Goal: Task Accomplishment & Management: Manage account settings

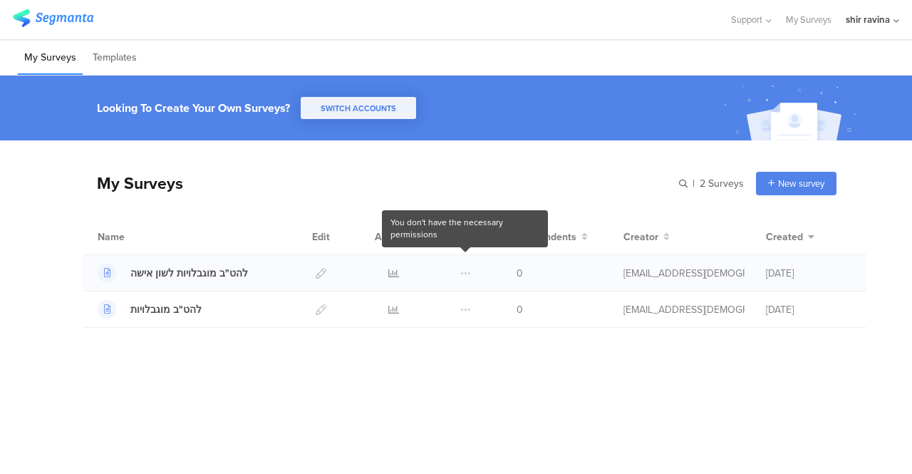
click at [462, 271] on span at bounding box center [466, 273] width 11 height 36
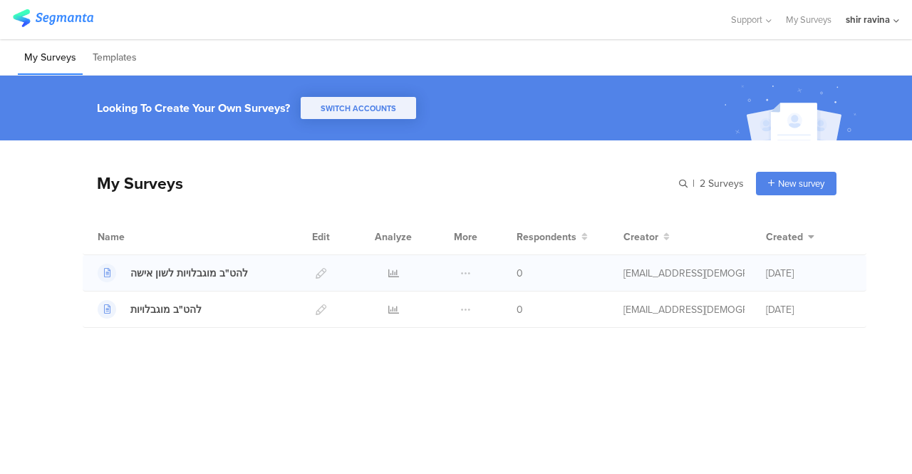
click at [468, 270] on span at bounding box center [466, 273] width 11 height 36
click at [870, 19] on div "shir ravina" at bounding box center [868, 20] width 44 height 14
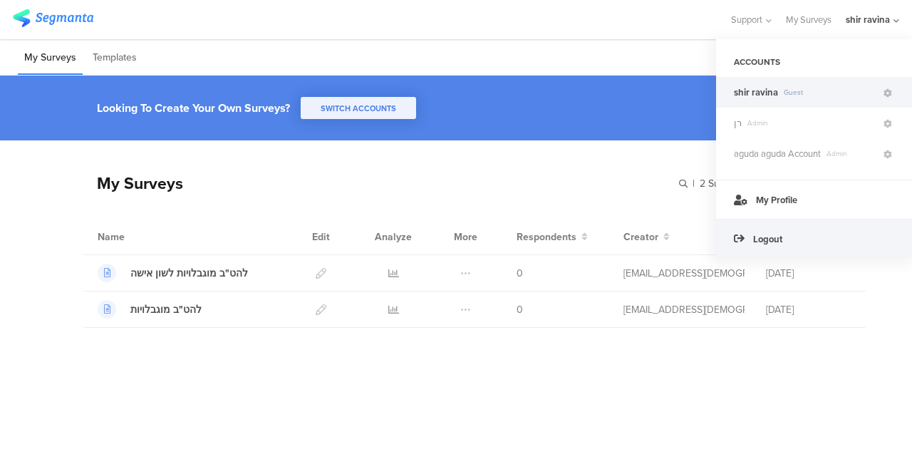
click at [760, 236] on span "Logout" at bounding box center [768, 239] width 29 height 14
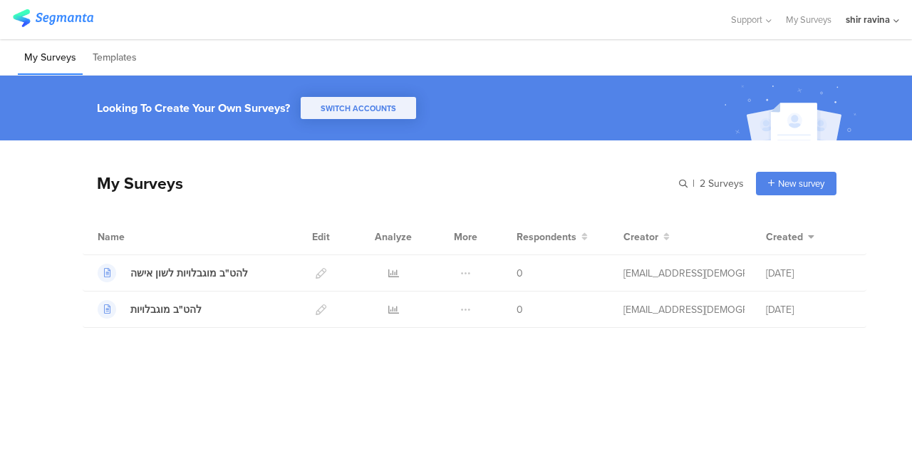
click at [870, 14] on div "shir ravina" at bounding box center [868, 20] width 44 height 14
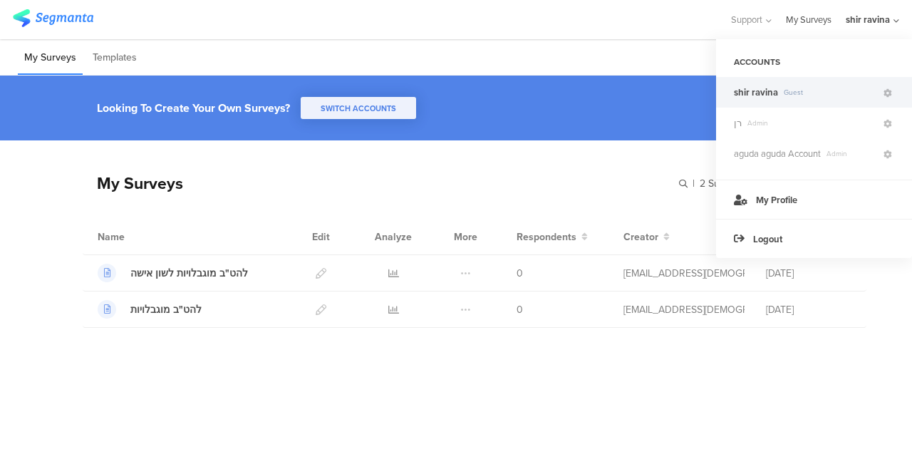
click at [793, 14] on link "My Surveys" at bounding box center [809, 19] width 46 height 39
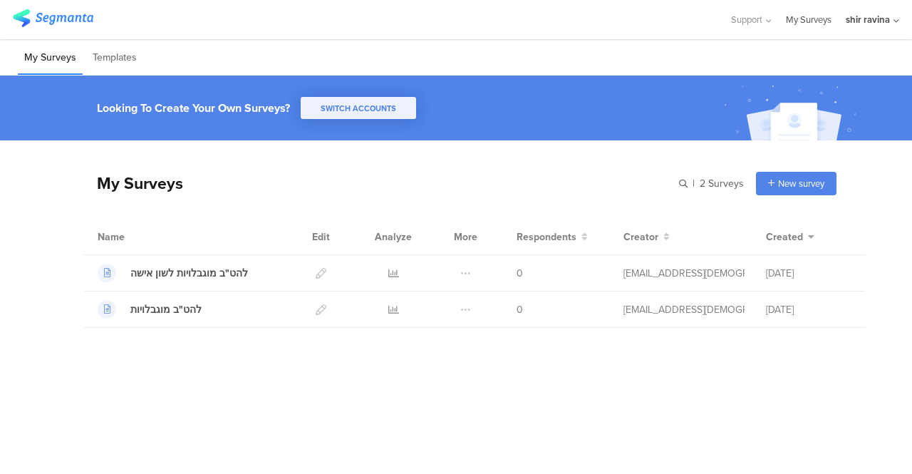
click at [800, 24] on link "My Surveys" at bounding box center [809, 19] width 46 height 39
click at [863, 21] on div "shir ravina" at bounding box center [868, 20] width 44 height 14
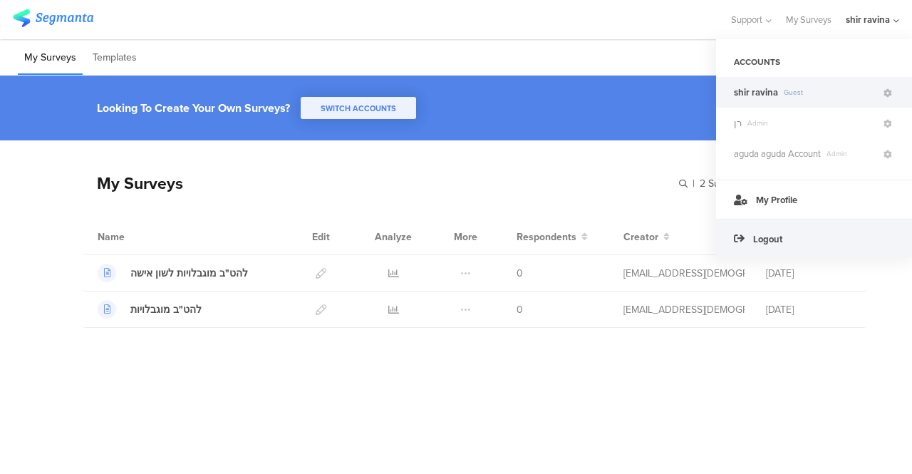
click at [765, 241] on span "Logout" at bounding box center [768, 239] width 29 height 14
